Goal: Transaction & Acquisition: Purchase product/service

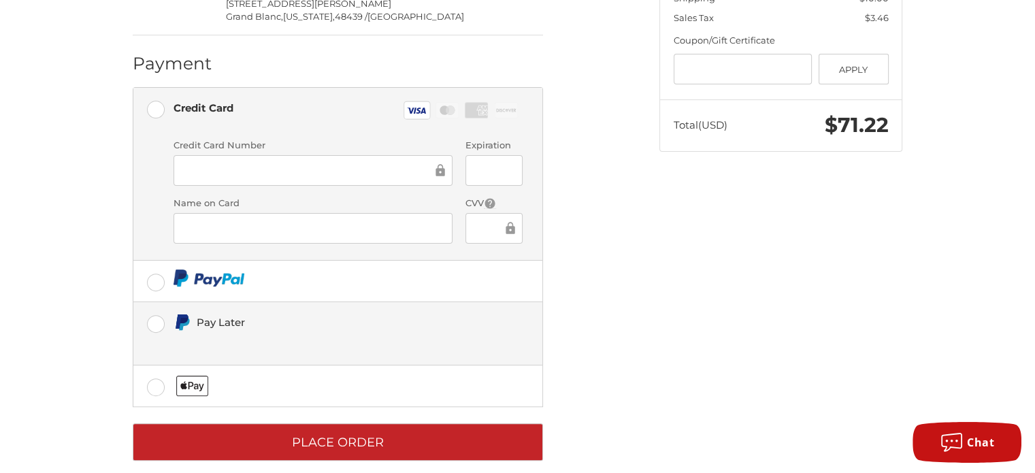
scroll to position [394, 0]
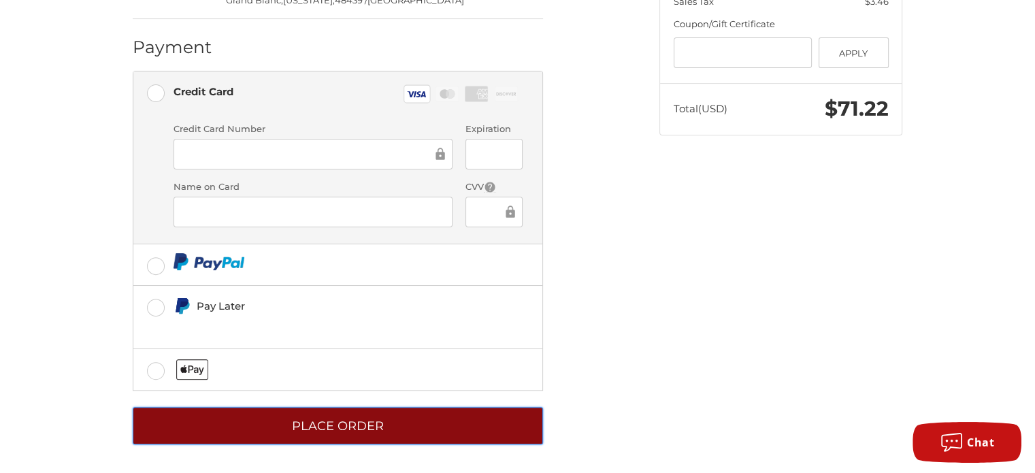
click at [452, 426] on button "Place Order" at bounding box center [338, 425] width 410 height 37
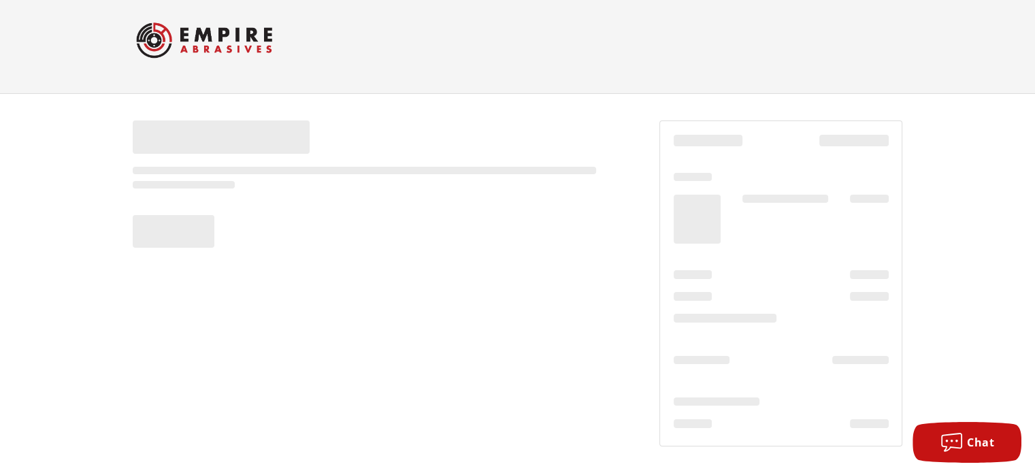
scroll to position [13, 0]
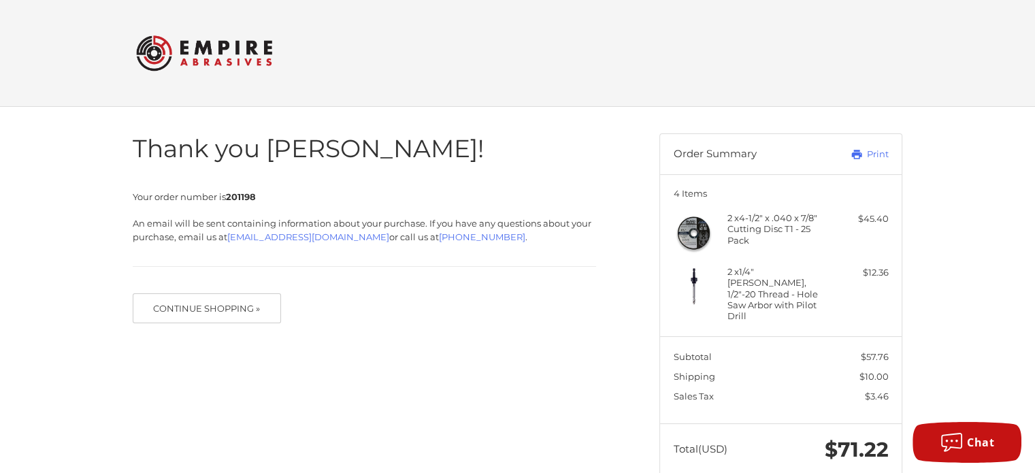
scroll to position [17, 0]
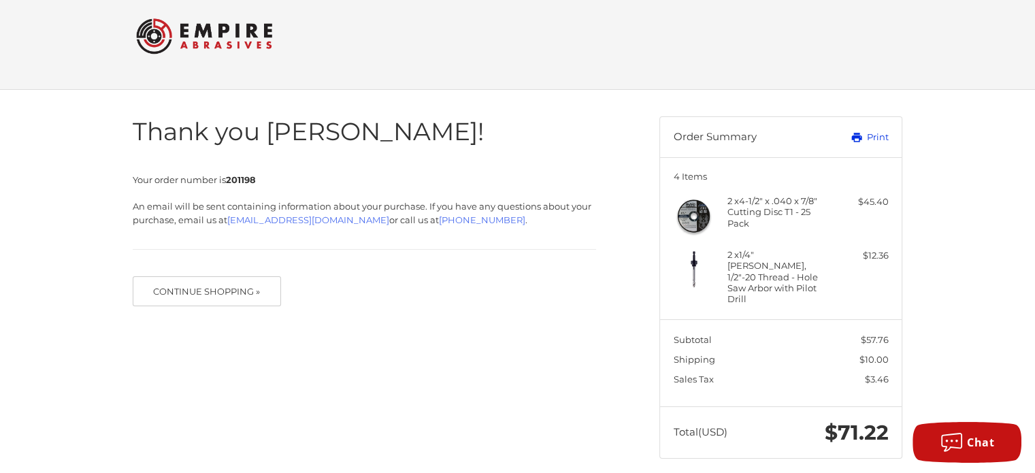
click at [885, 133] on link "Print" at bounding box center [853, 138] width 67 height 14
